Goal: Find specific page/section: Find specific page/section

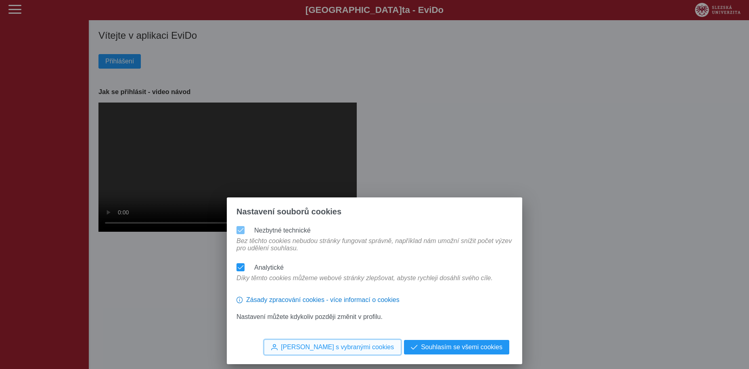
click at [376, 350] on span "[PERSON_NAME] s vybranými cookies" at bounding box center [337, 346] width 113 height 7
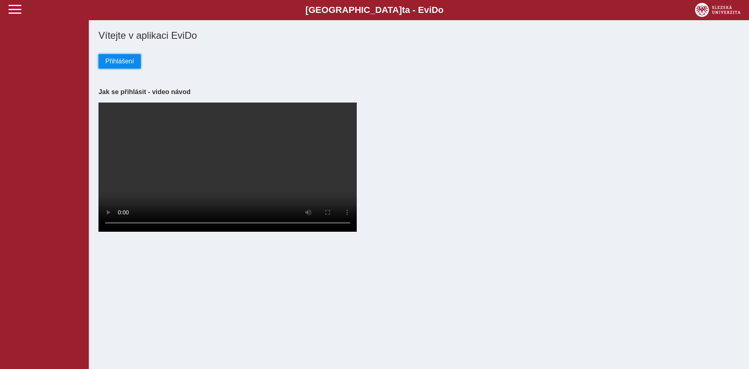
click at [115, 60] on span "Přihlášení" at bounding box center [119, 61] width 29 height 7
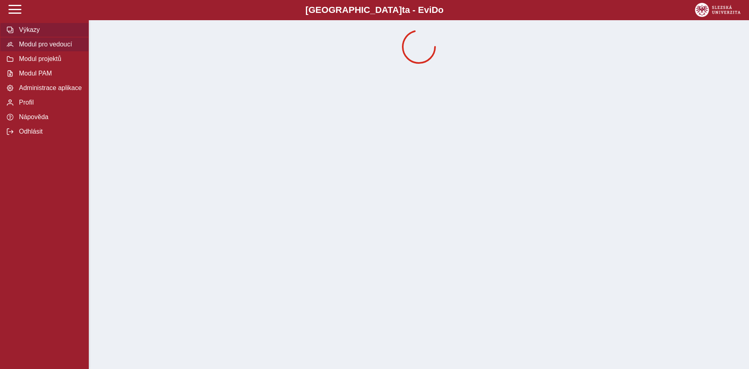
click at [46, 48] on span "Modul pro vedoucí" at bounding box center [49, 44] width 65 height 7
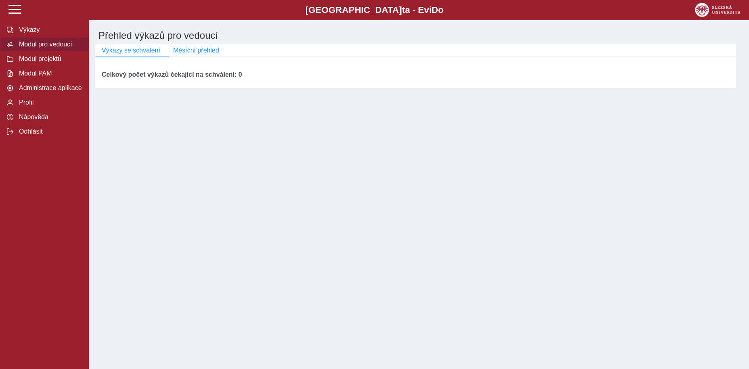
click at [48, 48] on span "Modul pro vedoucí" at bounding box center [49, 44] width 65 height 7
click at [46, 66] on button "Modul projektů" at bounding box center [44, 59] width 89 height 15
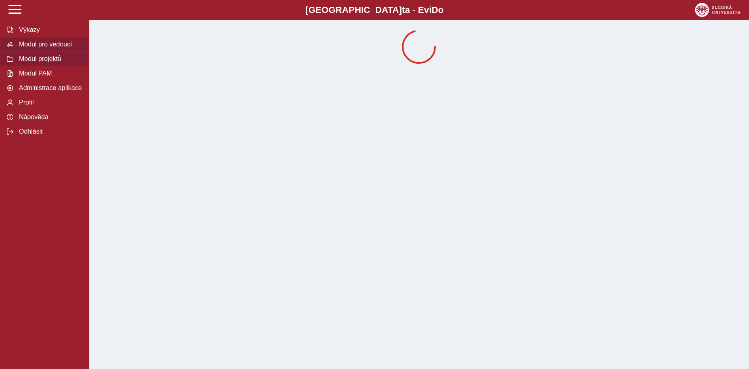
click at [47, 48] on span "Modul pro vedoucí" at bounding box center [49, 44] width 65 height 7
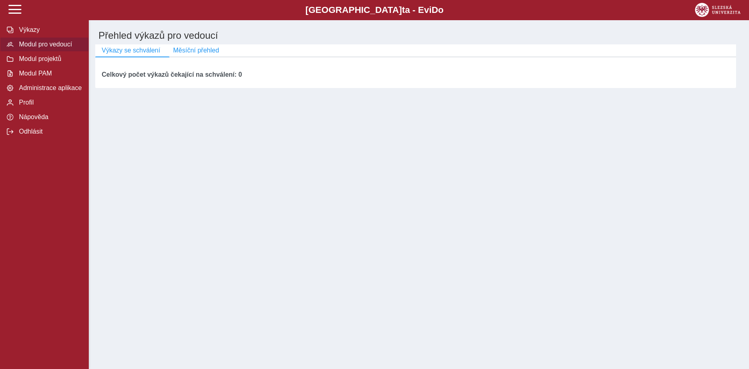
click at [57, 48] on span "Modul pro vedoucí" at bounding box center [49, 44] width 65 height 7
click at [55, 48] on span "Modul pro vedoucí" at bounding box center [49, 44] width 65 height 7
